Goal: Task Accomplishment & Management: Use online tool/utility

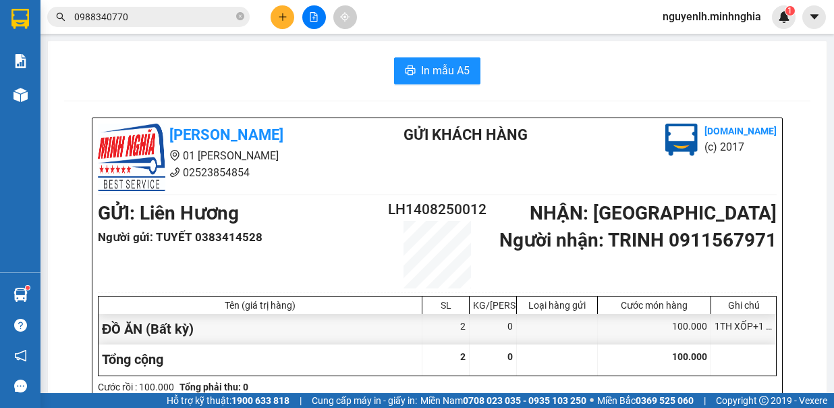
click at [284, 16] on icon "plus" at bounding box center [282, 16] width 7 height 1
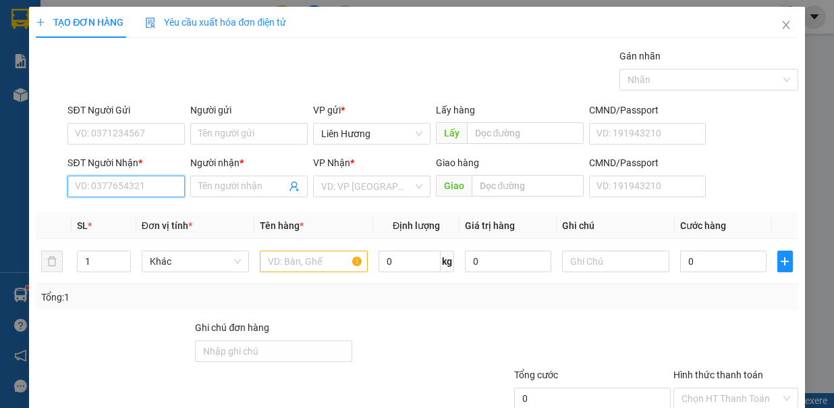
click at [157, 184] on input "SĐT Người Nhận *" at bounding box center [125, 186] width 117 height 22
click at [154, 189] on input "SĐT Người Nhận *" at bounding box center [125, 186] width 117 height 22
click at [169, 181] on input "SĐT Người Nhận *" at bounding box center [125, 186] width 117 height 22
type input "0934093856"
click at [155, 218] on div "0934093856 - TRÂN" at bounding box center [124, 211] width 99 height 15
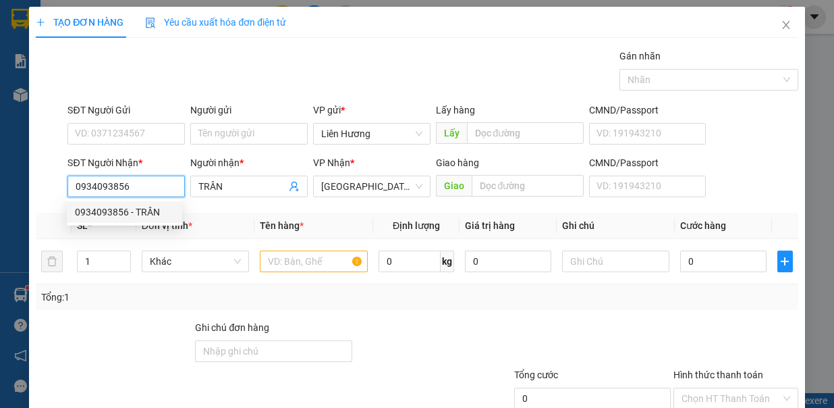
type input "TRÂN"
type input "0934093856"
click at [152, 133] on input "SĐT Người Gửi" at bounding box center [125, 134] width 117 height 22
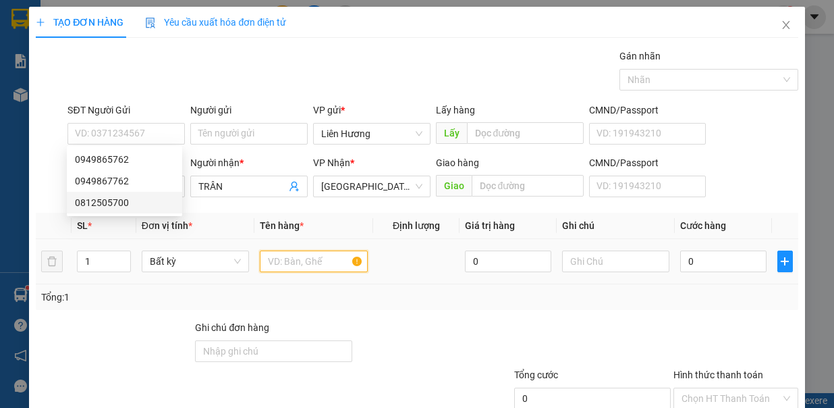
click at [283, 264] on input "text" at bounding box center [314, 261] width 108 height 22
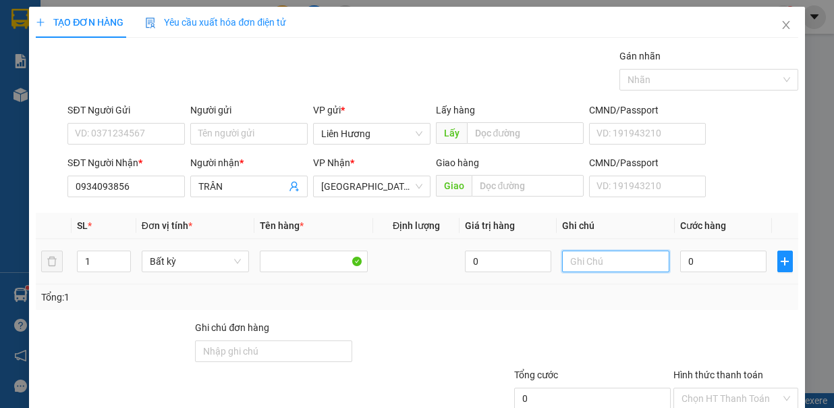
click at [611, 253] on input "text" at bounding box center [616, 261] width 108 height 22
type input "1 TH XỐP CÓ BỊ ĐEN - ĐỒ ĂN"
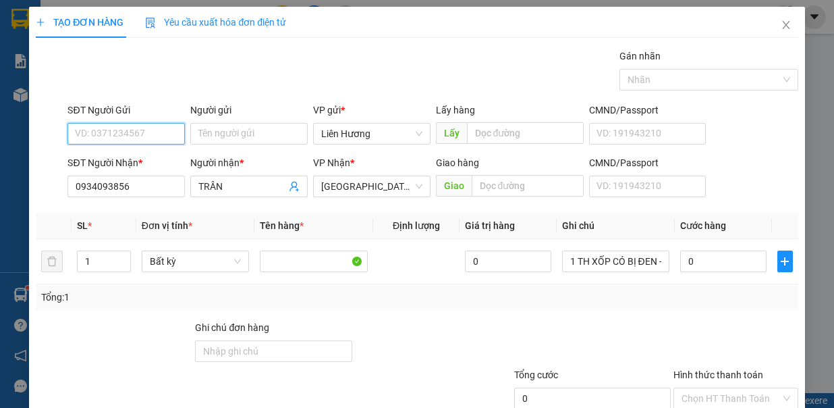
click at [121, 132] on input "SĐT Người Gửi" at bounding box center [125, 134] width 117 height 22
click at [132, 165] on div "0949865762" at bounding box center [124, 159] width 99 height 15
type input "0949865762"
type input "5"
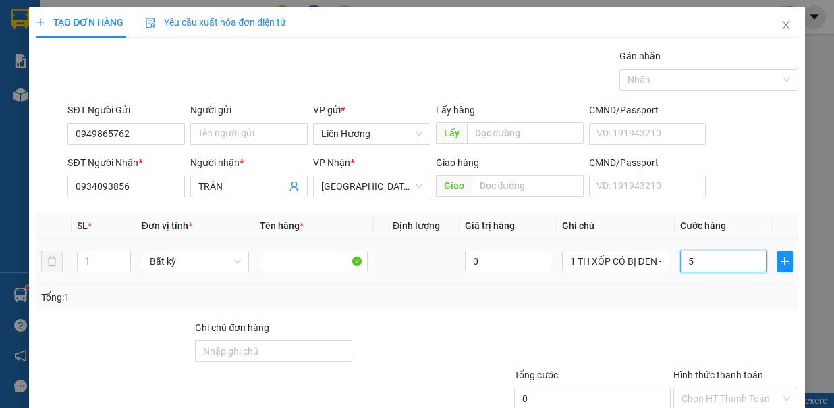
type input "5"
type input "50"
type input "50.000"
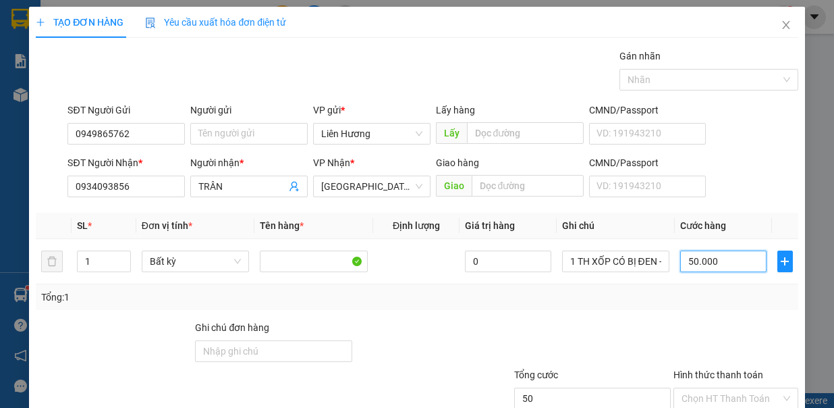
type input "50.000"
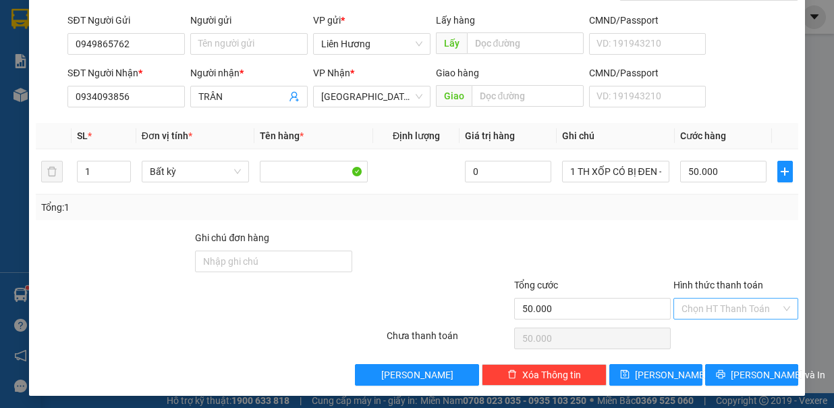
click at [700, 298] on input "Hình thức thanh toán" at bounding box center [730, 308] width 99 height 20
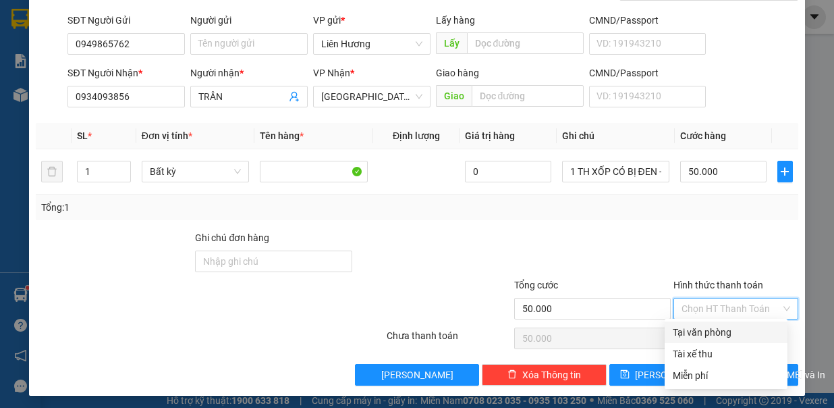
click at [709, 329] on div "Tại văn phòng" at bounding box center [726, 332] width 107 height 15
type input "0"
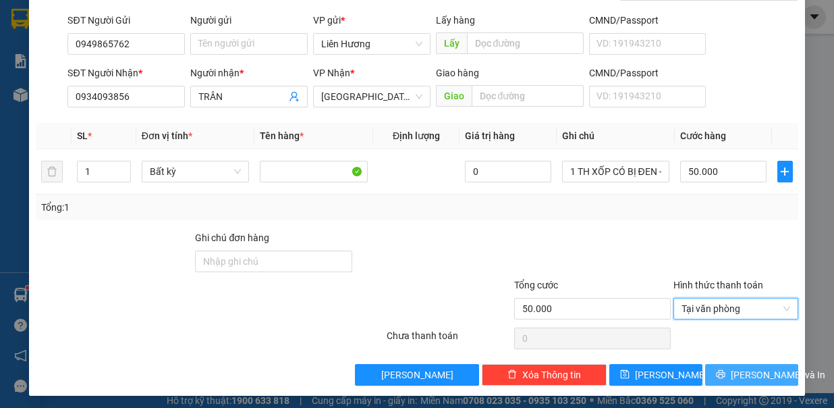
click at [721, 364] on button "[PERSON_NAME] và In" at bounding box center [751, 375] width 93 height 22
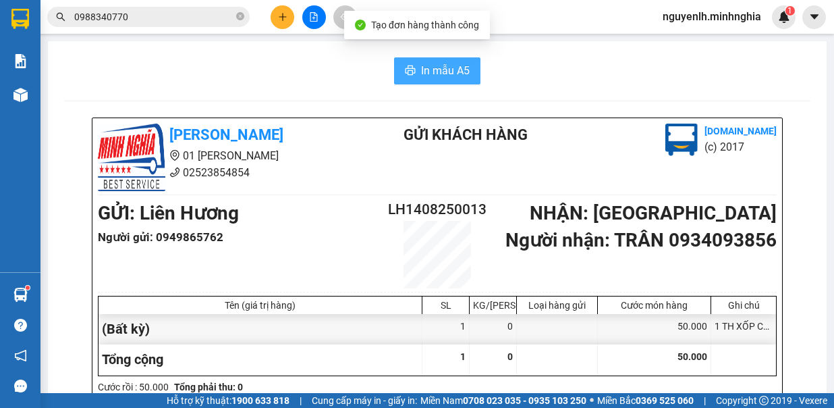
click at [409, 61] on button "In mẫu A5" at bounding box center [437, 70] width 86 height 27
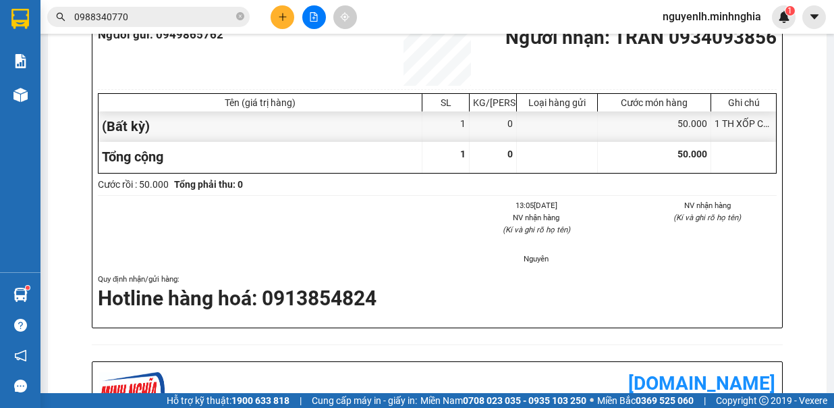
scroll to position [135, 0]
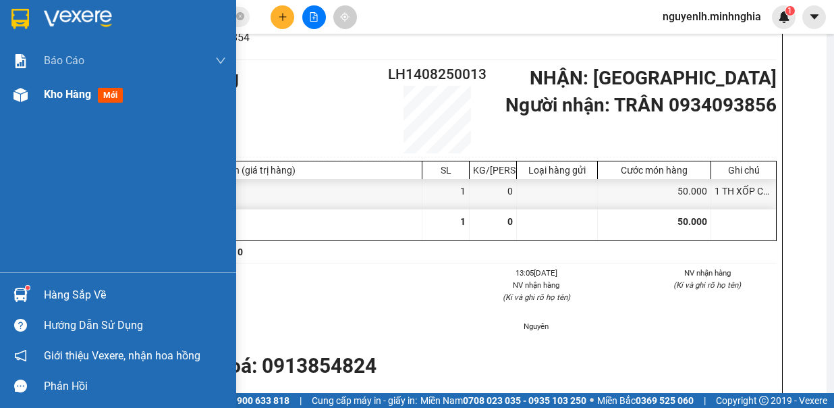
click at [27, 97] on img at bounding box center [20, 95] width 14 height 14
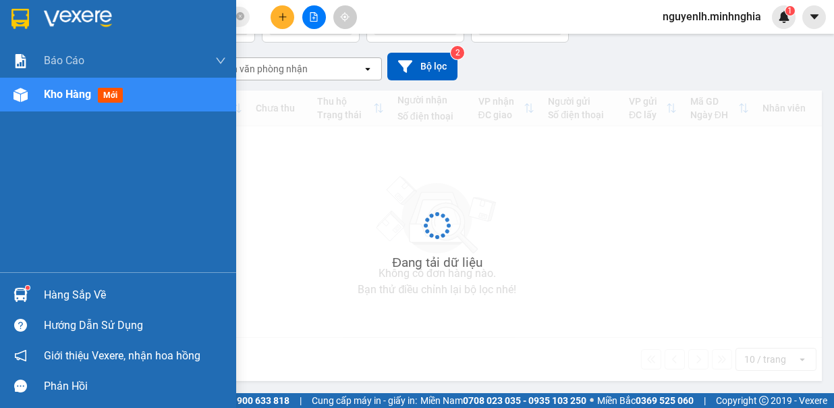
click at [40, 88] on div "Kho hàng mới" at bounding box center [118, 95] width 236 height 34
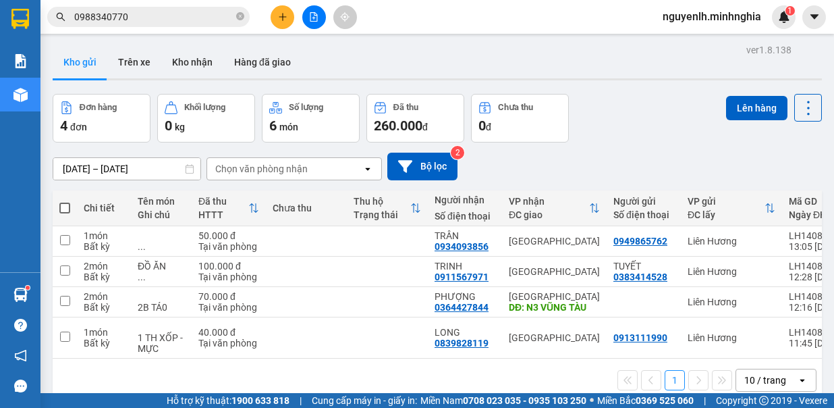
click at [67, 204] on span at bounding box center [64, 207] width 11 height 11
click at [65, 201] on input "checkbox" at bounding box center [65, 201] width 0 height 0
checkbox input "true"
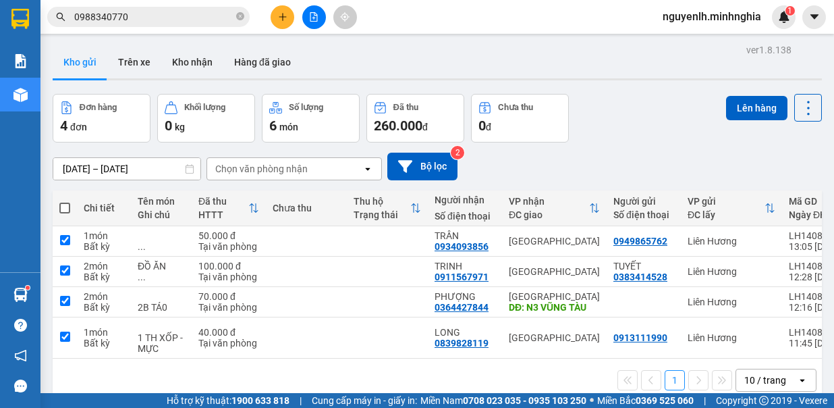
checkbox input "true"
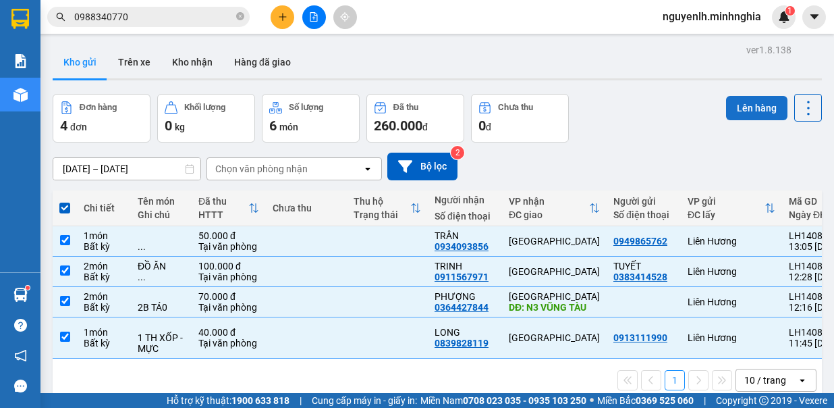
click at [762, 101] on button "Lên hàng" at bounding box center [756, 108] width 61 height 24
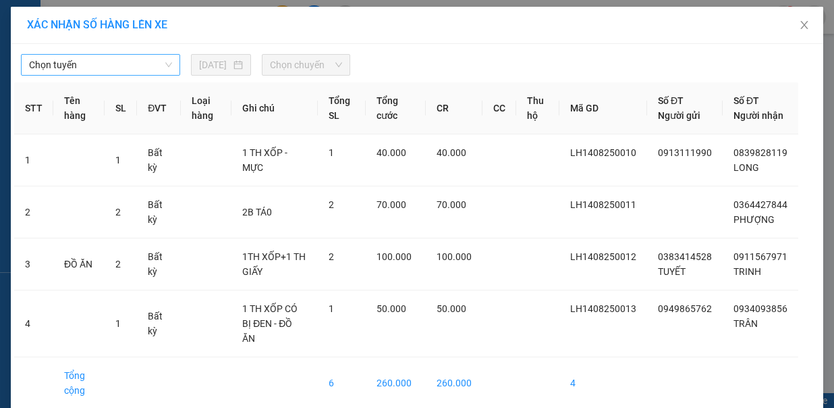
click at [106, 67] on span "Chọn tuyến" at bounding box center [100, 65] width 143 height 20
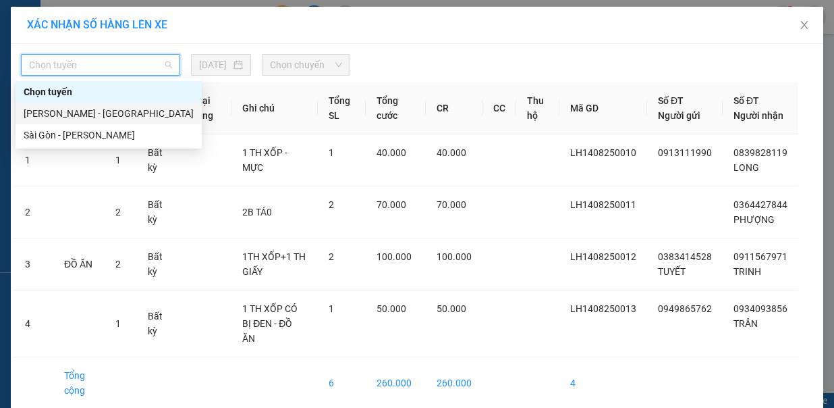
click at [98, 115] on div "[PERSON_NAME] - [GEOGRAPHIC_DATA]" at bounding box center [109, 113] width 170 height 15
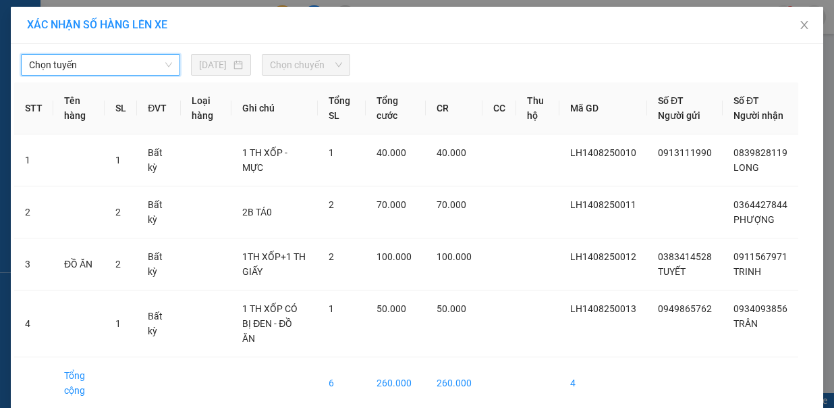
click at [296, 67] on span "Chọn chuyến" at bounding box center [306, 65] width 72 height 20
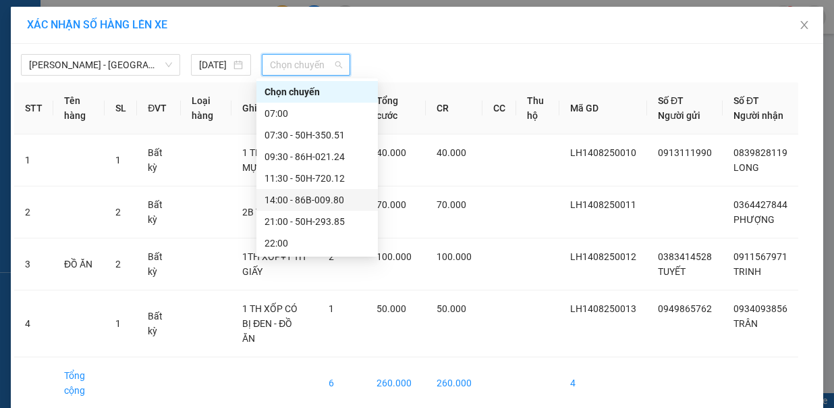
click at [346, 199] on div "14:00 - 86B-009.80" at bounding box center [316, 199] width 105 height 15
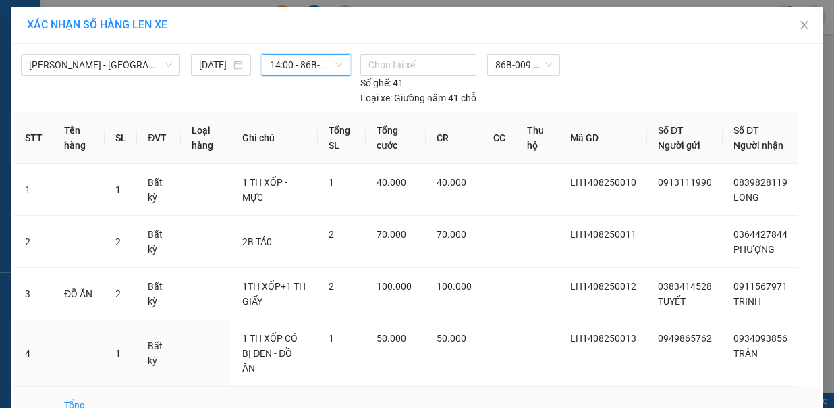
scroll to position [51, 0]
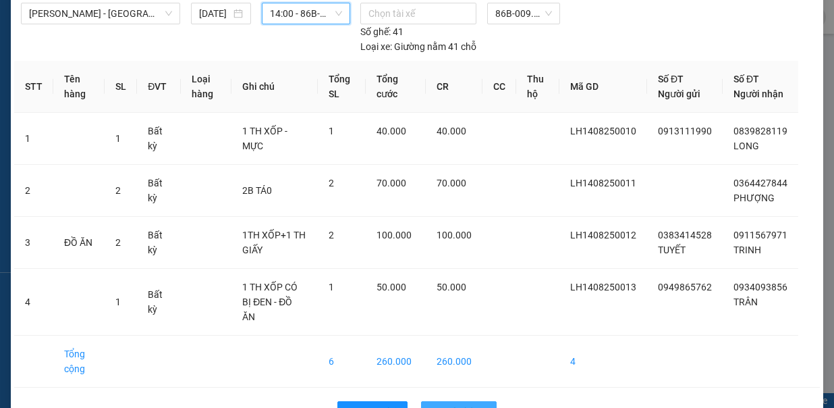
click at [451, 404] on span "Lên hàng" at bounding box center [466, 411] width 39 height 15
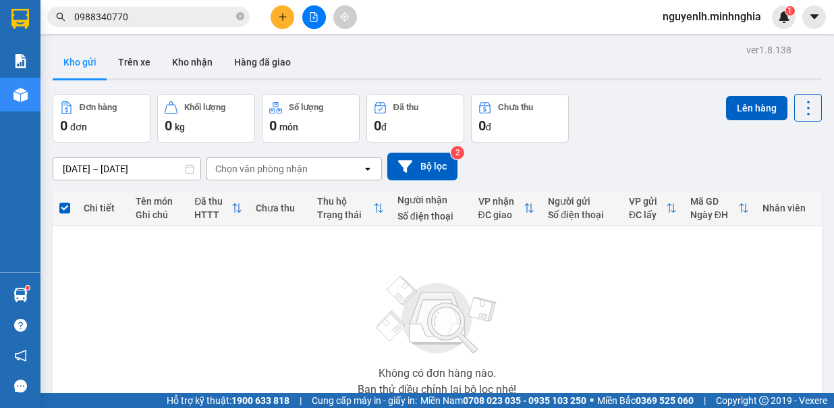
click at [310, 12] on icon "file-add" at bounding box center [313, 16] width 9 height 9
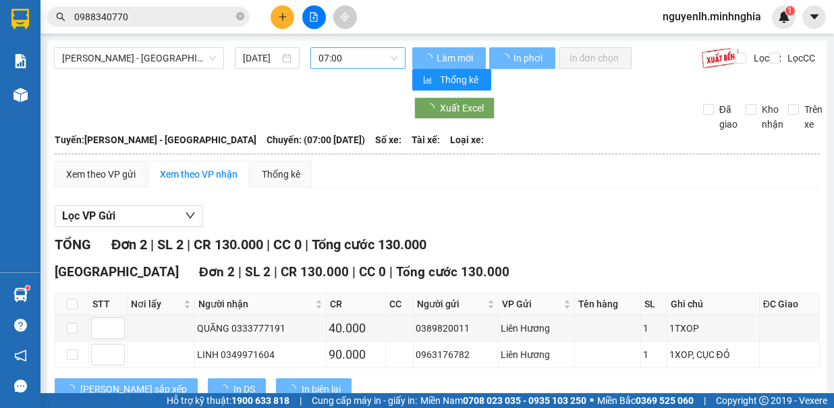
click at [364, 53] on span "07:00" at bounding box center [357, 58] width 79 height 20
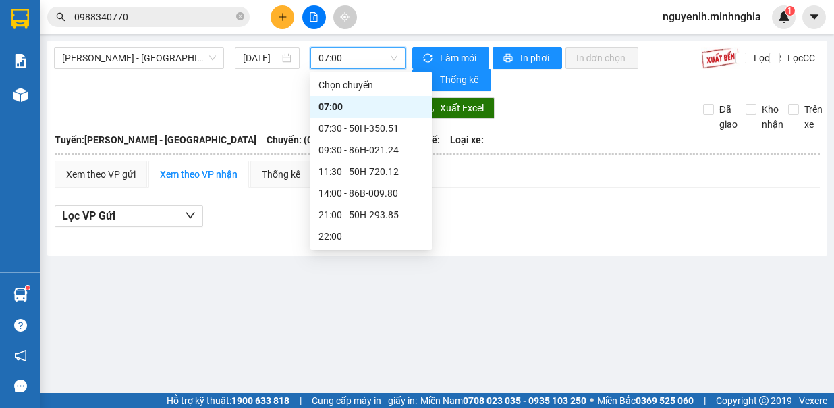
click at [356, 68] on div "07:00" at bounding box center [357, 58] width 95 height 22
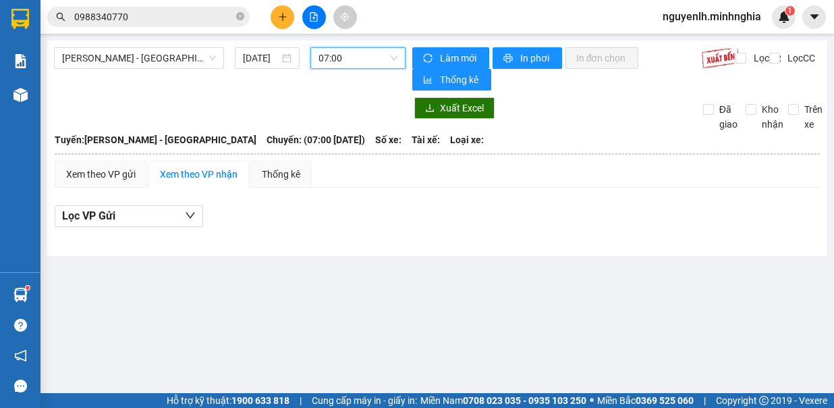
click at [367, 58] on span "07:00" at bounding box center [357, 58] width 79 height 20
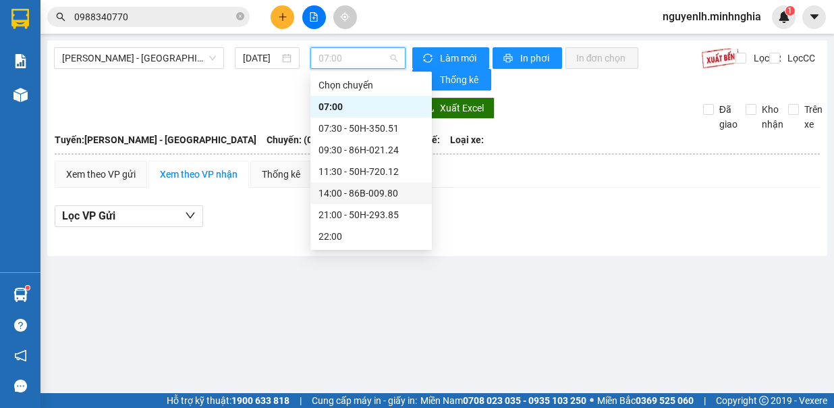
click at [393, 194] on div "14:00 - 86B-009.80" at bounding box center [370, 193] width 105 height 15
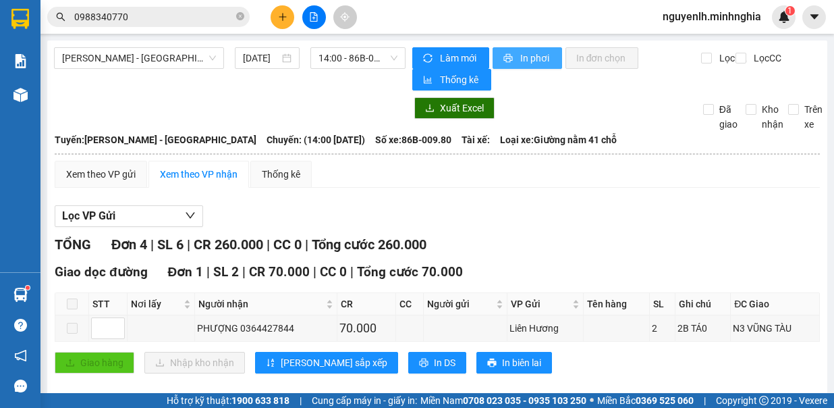
click at [526, 57] on span "In phơi" at bounding box center [535, 58] width 31 height 15
